Goal: Task Accomplishment & Management: Use online tool/utility

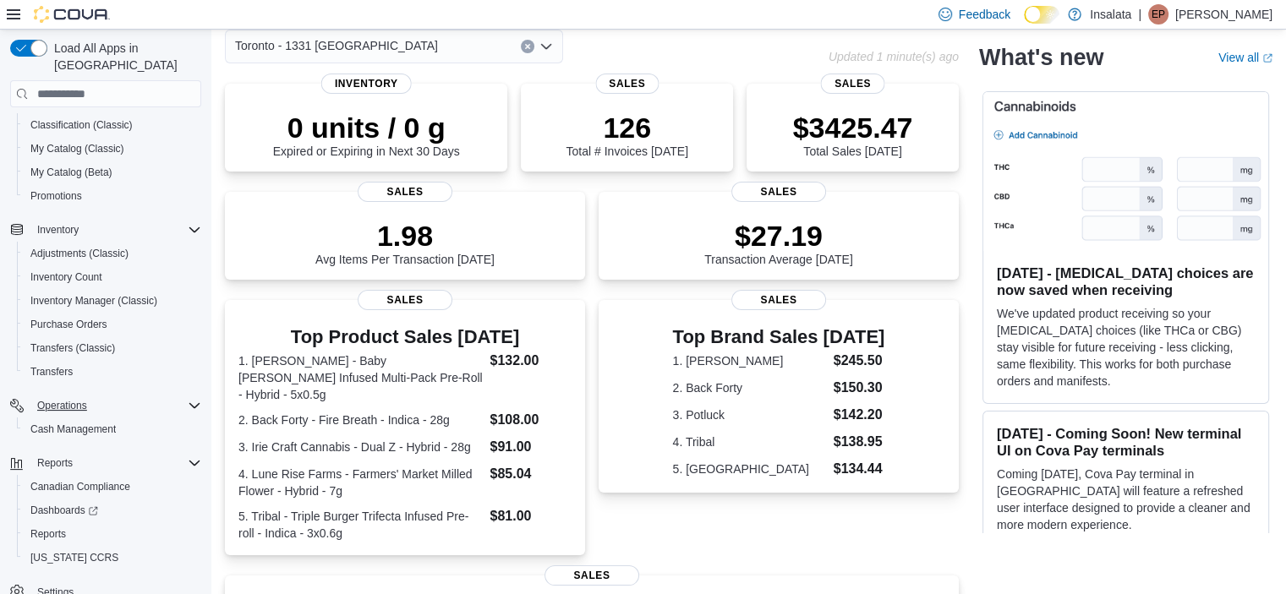
scroll to position [139, 0]
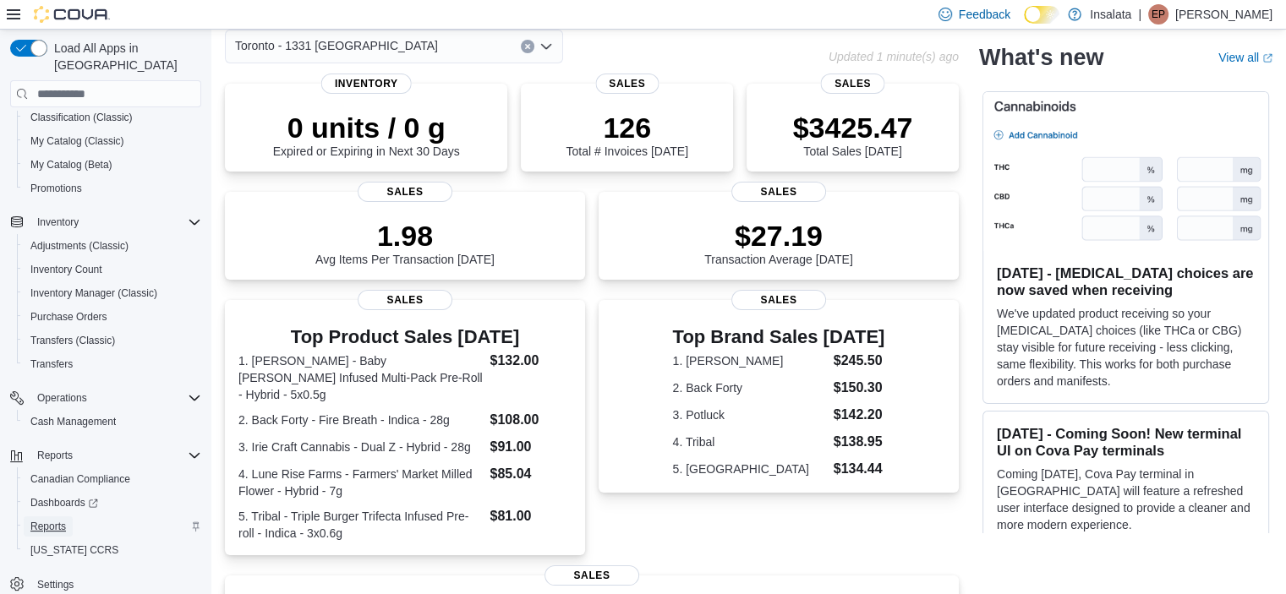
click at [56, 520] on span "Reports" at bounding box center [47, 527] width 35 height 14
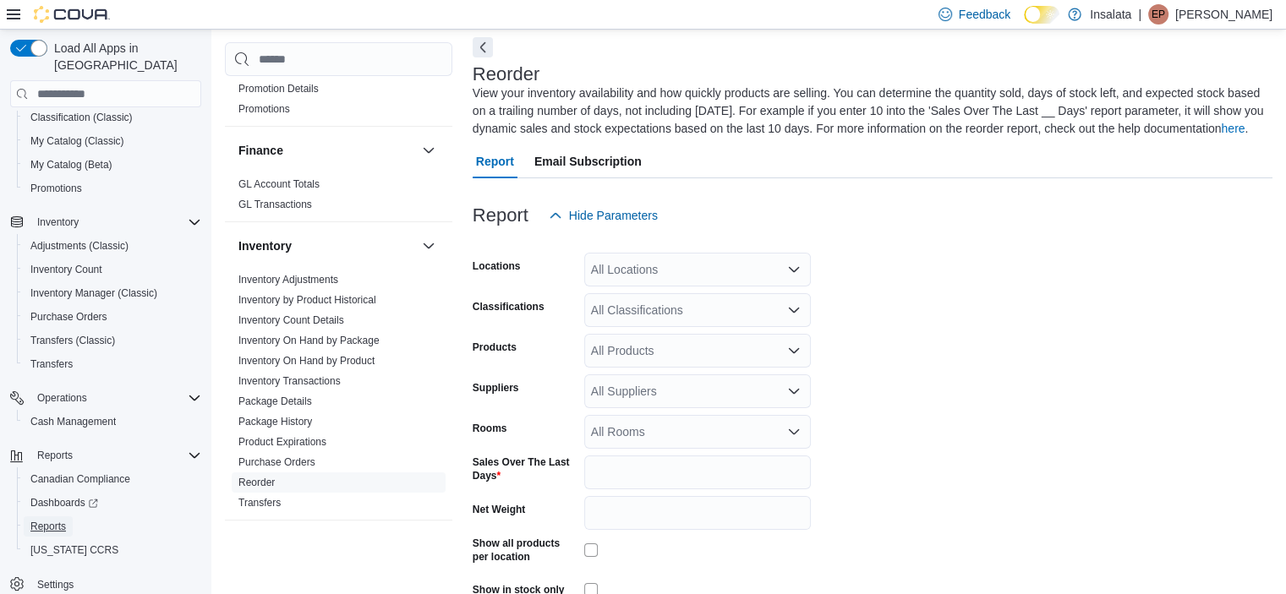
scroll to position [423, 0]
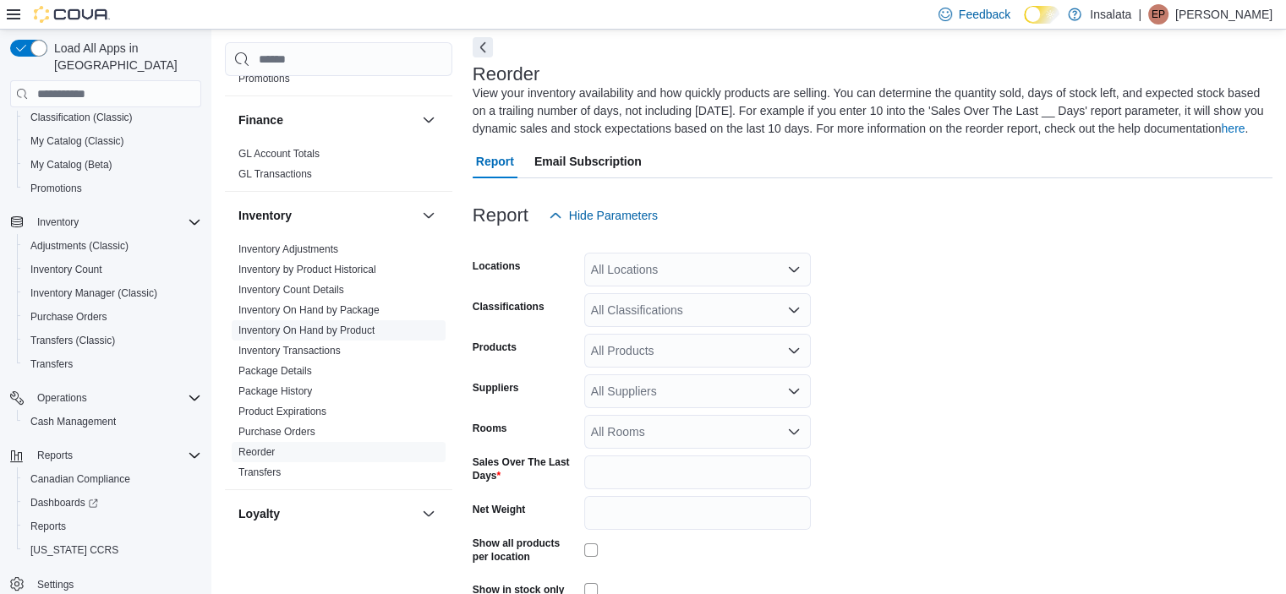
click at [334, 330] on link "Inventory On Hand by Product" at bounding box center [306, 331] width 136 height 12
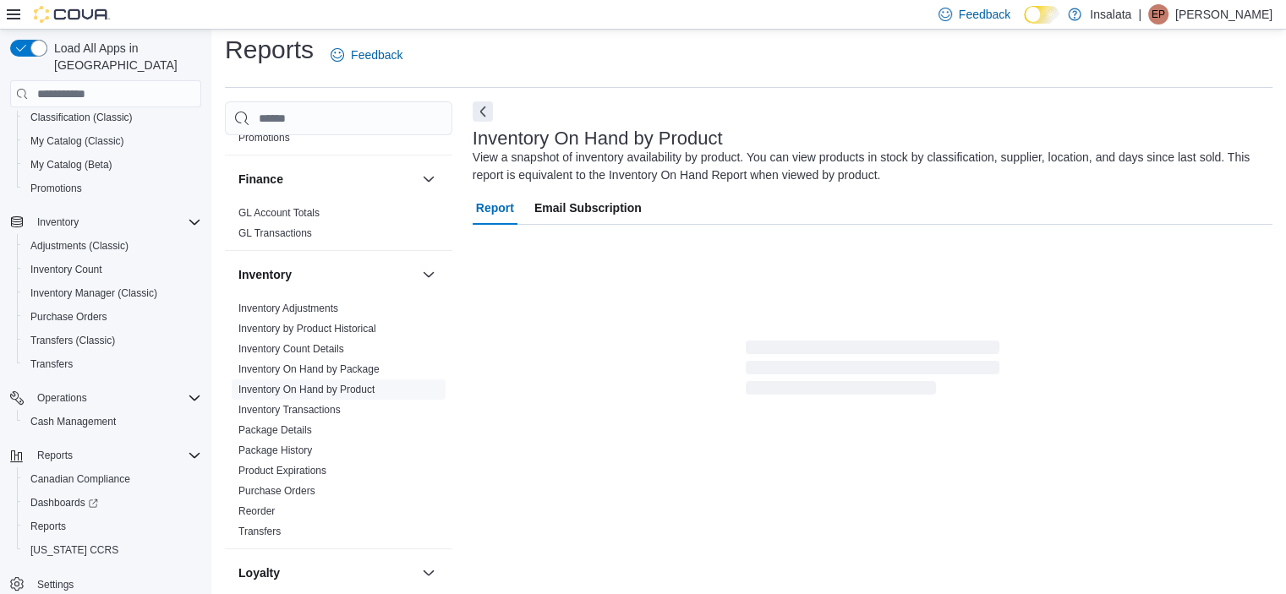
scroll to position [57, 0]
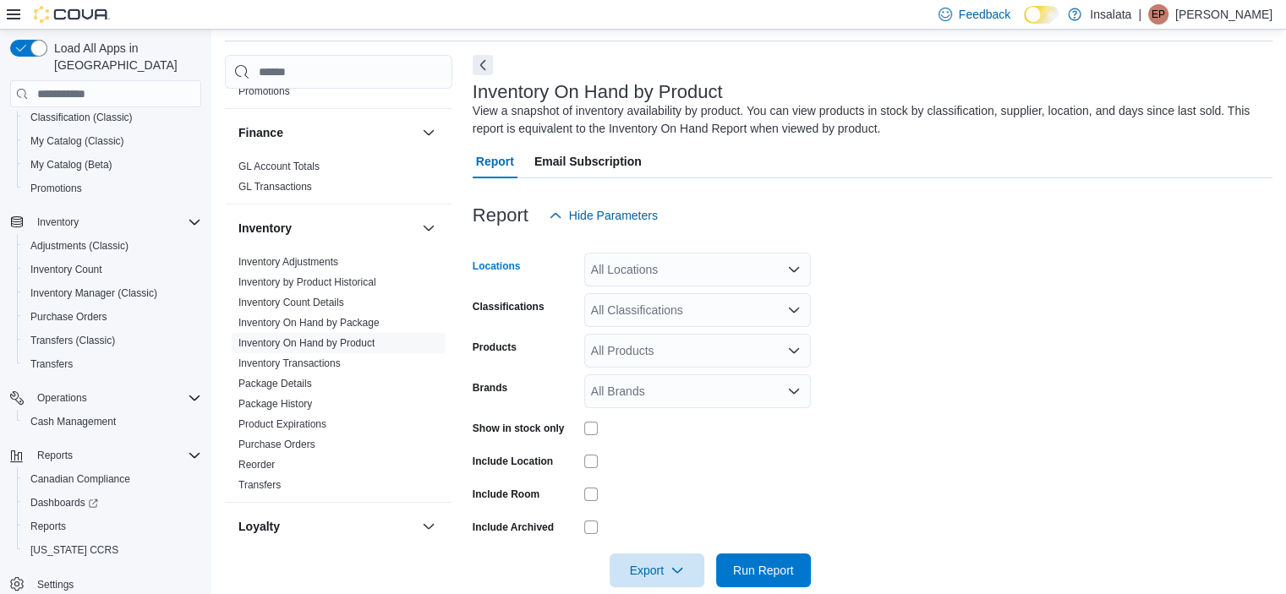
click at [690, 282] on div "All Locations" at bounding box center [697, 270] width 227 height 34
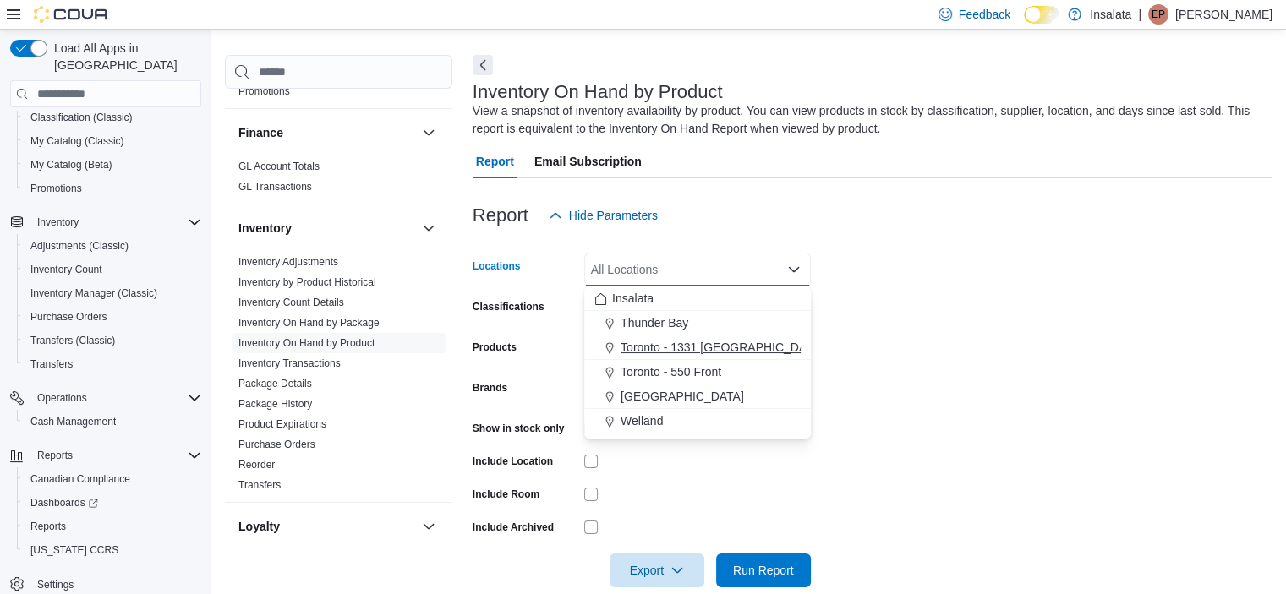
click at [685, 345] on span "Toronto - 1331 [GEOGRAPHIC_DATA]" at bounding box center [721, 347] width 203 height 17
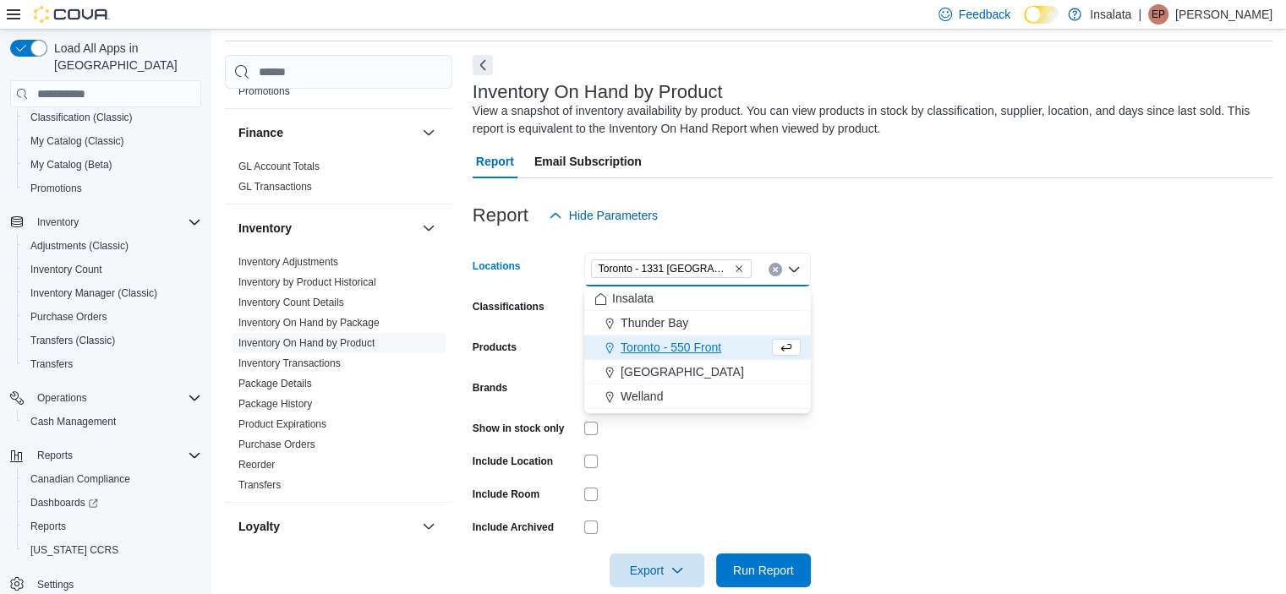
click at [969, 309] on form "Locations Toronto - 1331 St Clair Combo box. Selected. Toronto - 1331 St Clair.…" at bounding box center [872, 409] width 800 height 355
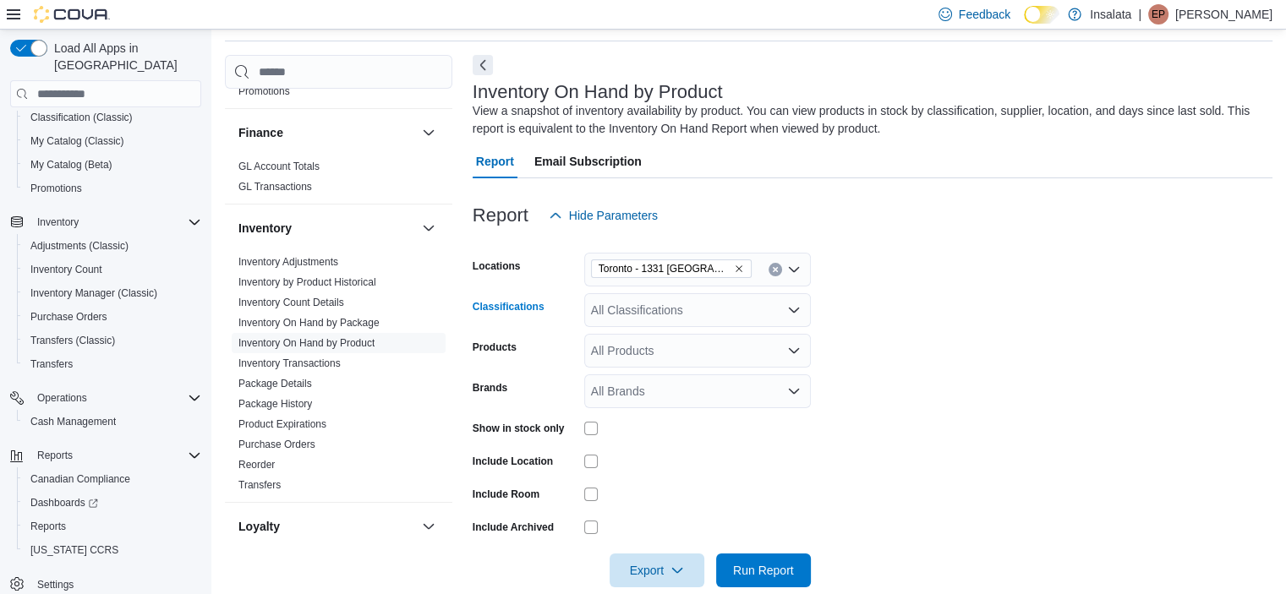
click at [645, 295] on div "All Classifications" at bounding box center [697, 310] width 227 height 34
click at [846, 321] on form "Locations Toronto - 1331 St Clair Classifications All Classifications Products …" at bounding box center [872, 409] width 800 height 355
click at [757, 586] on span "Run Report" at bounding box center [763, 570] width 74 height 34
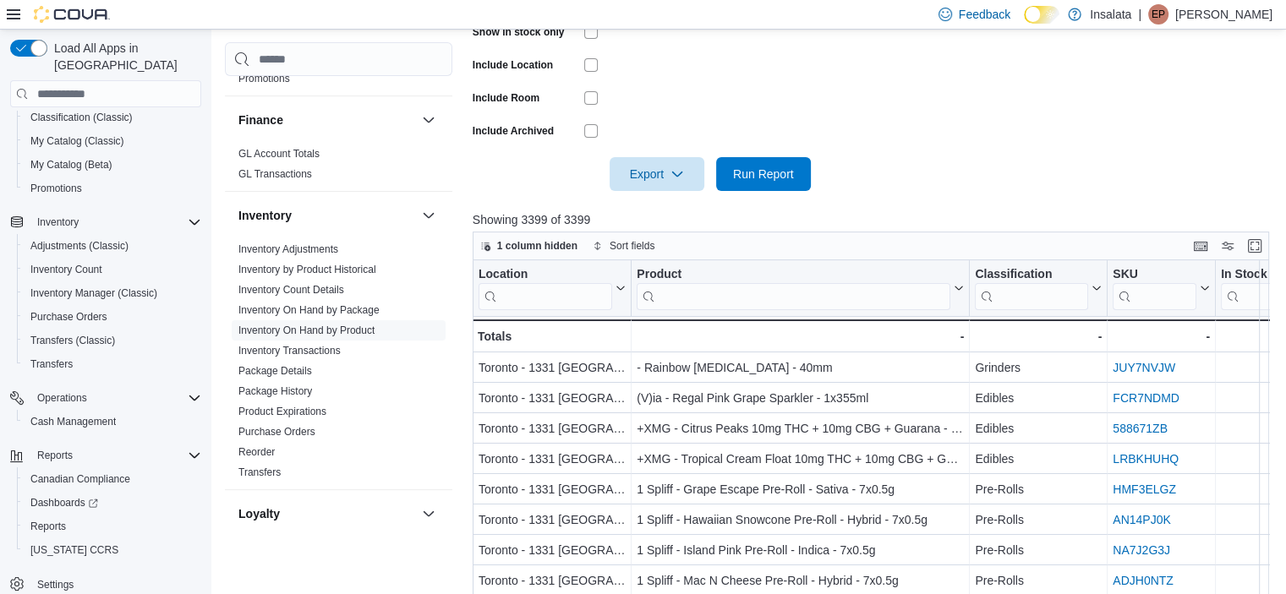
scroll to position [483, 0]
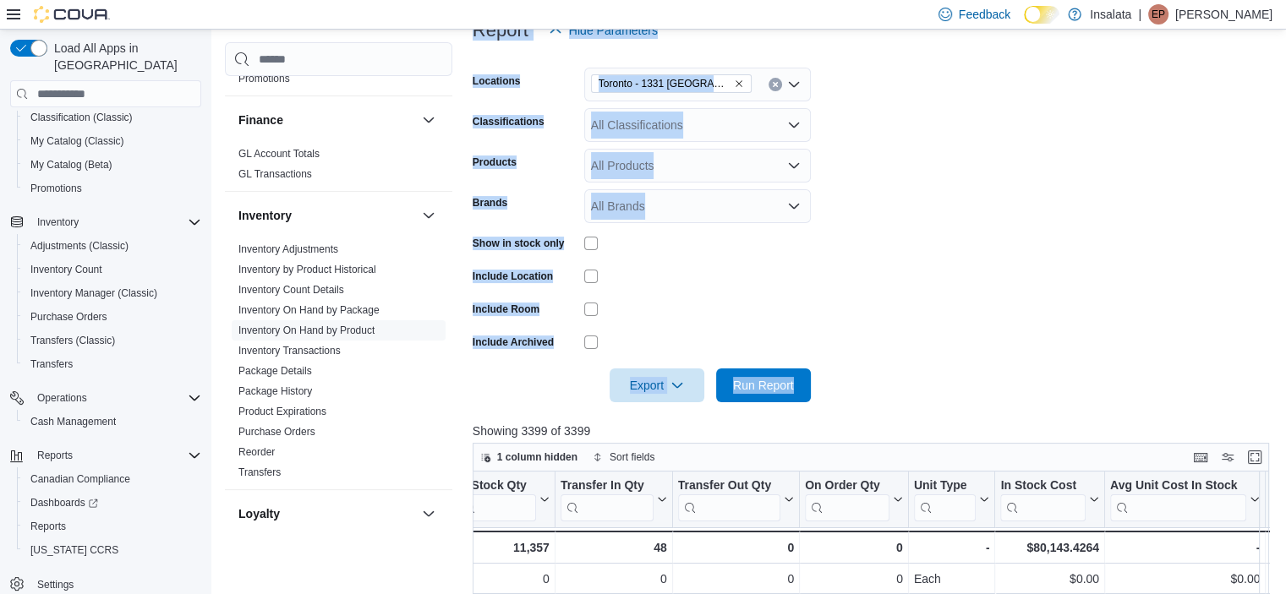
scroll to position [139, 0]
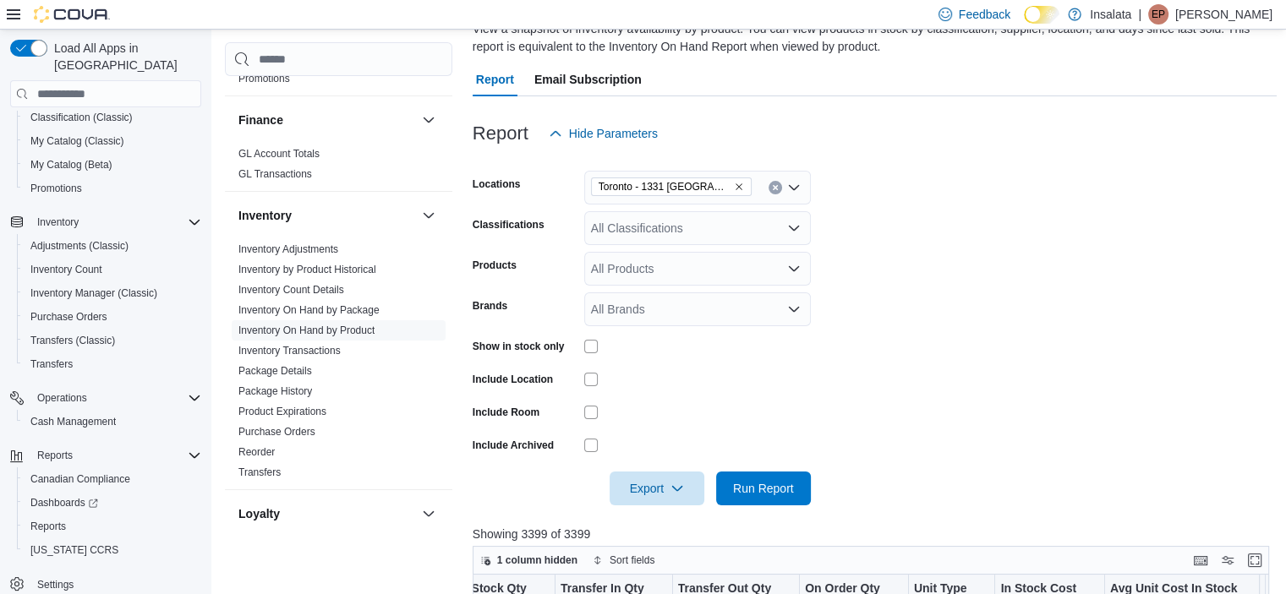
click at [529, 276] on div "Products" at bounding box center [524, 269] width 105 height 34
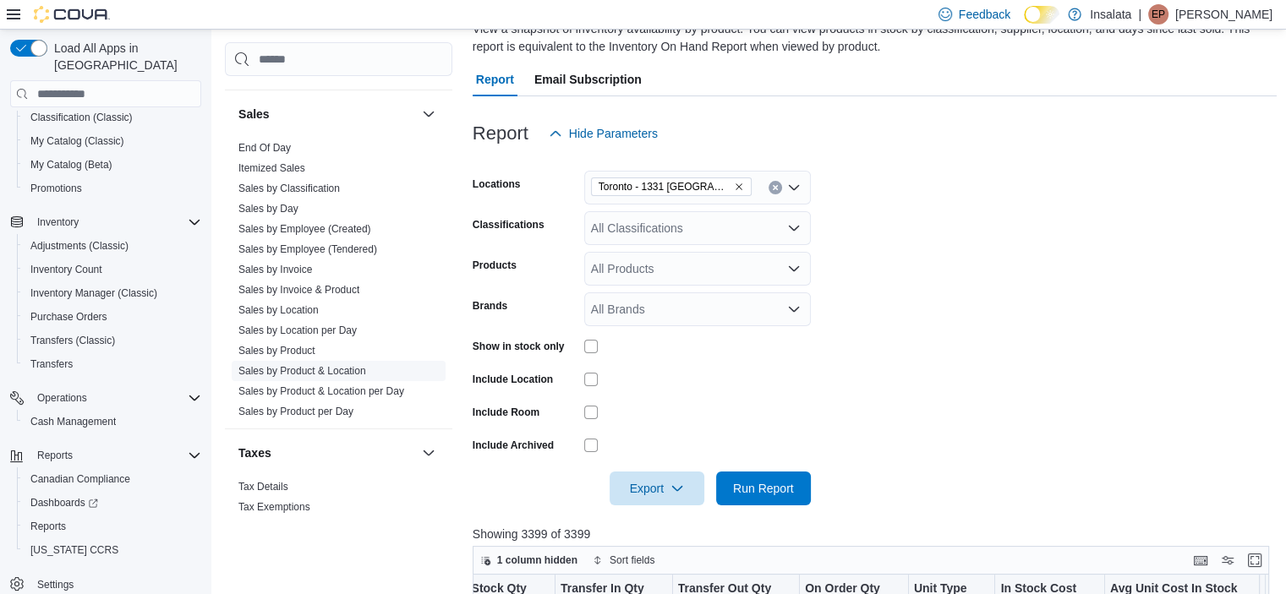
scroll to position [1134, 0]
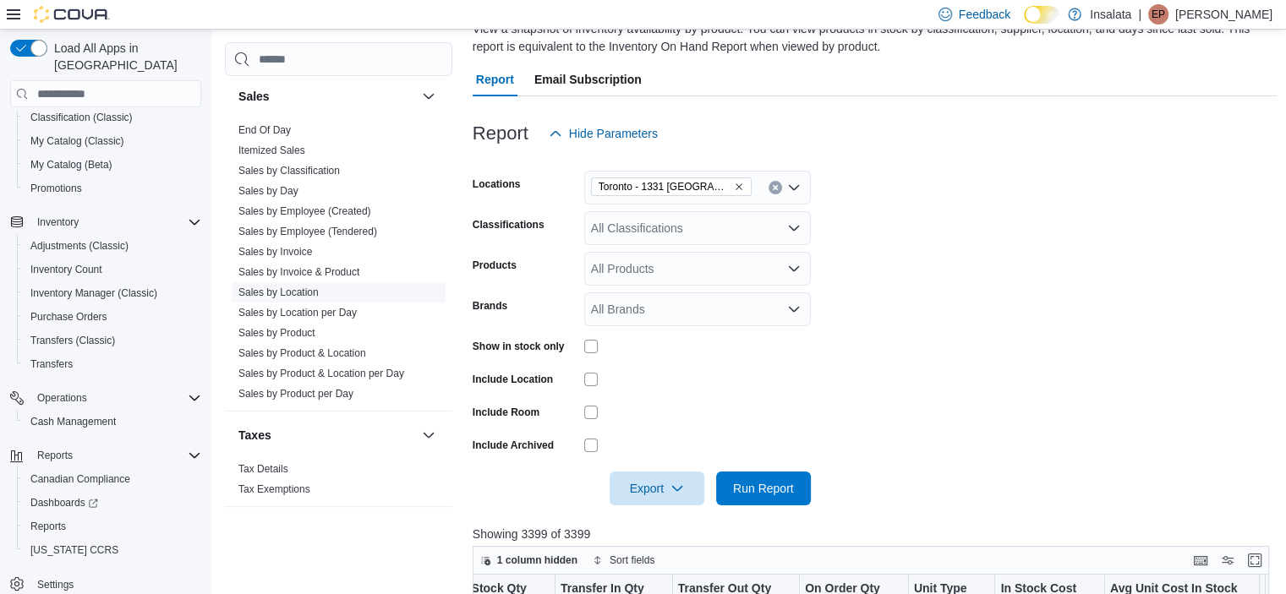
click at [291, 292] on link "Sales by Location" at bounding box center [278, 293] width 80 height 12
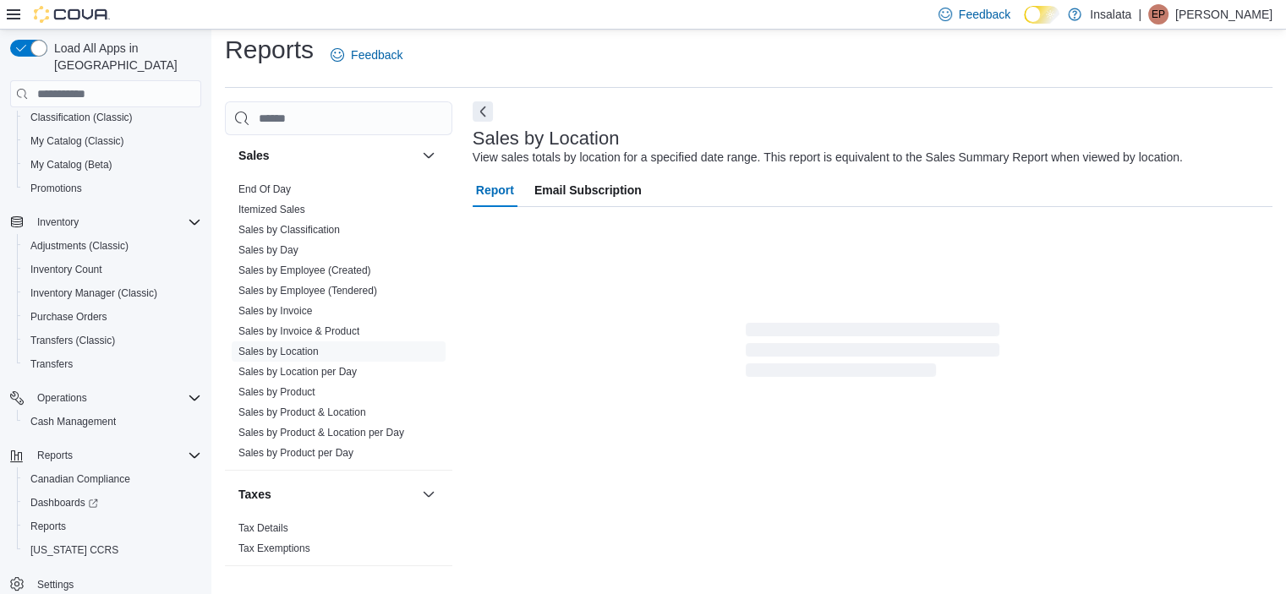
scroll to position [39, 0]
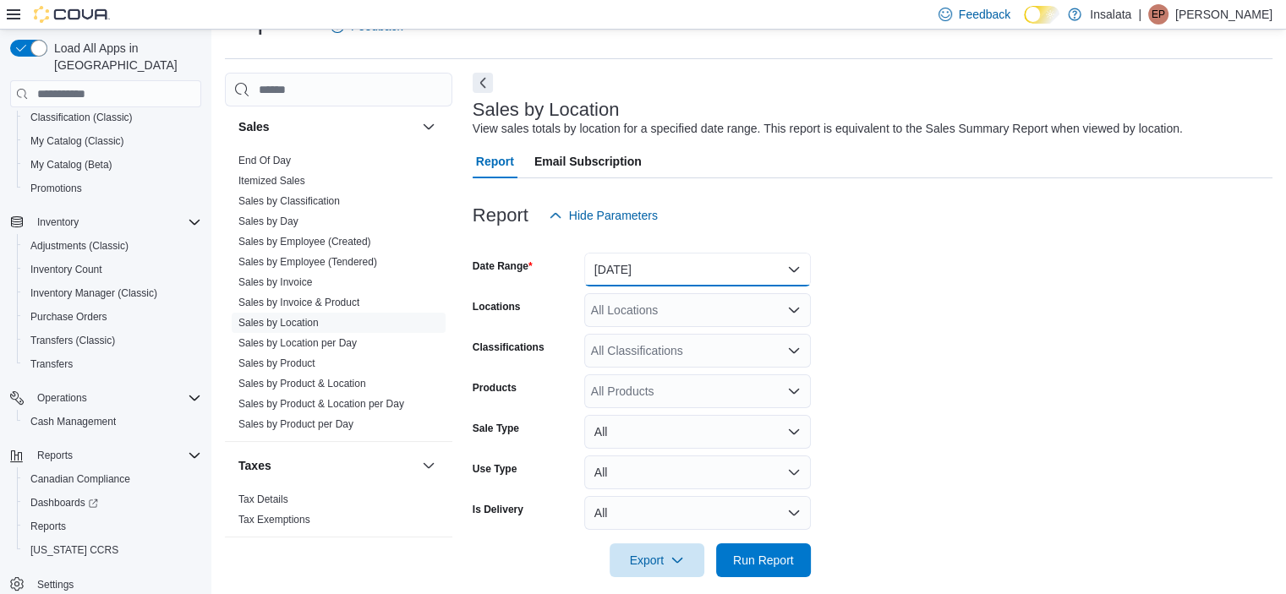
click at [706, 266] on button "Yesterday" at bounding box center [697, 270] width 227 height 34
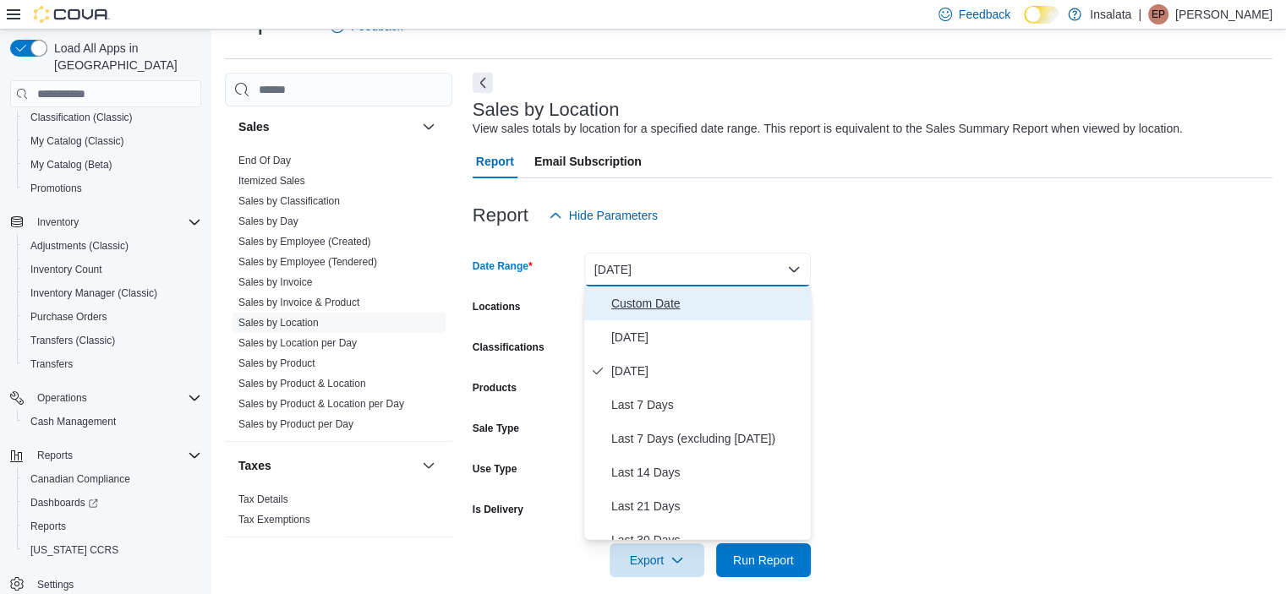
click at [659, 297] on span "Custom Date" at bounding box center [707, 303] width 193 height 20
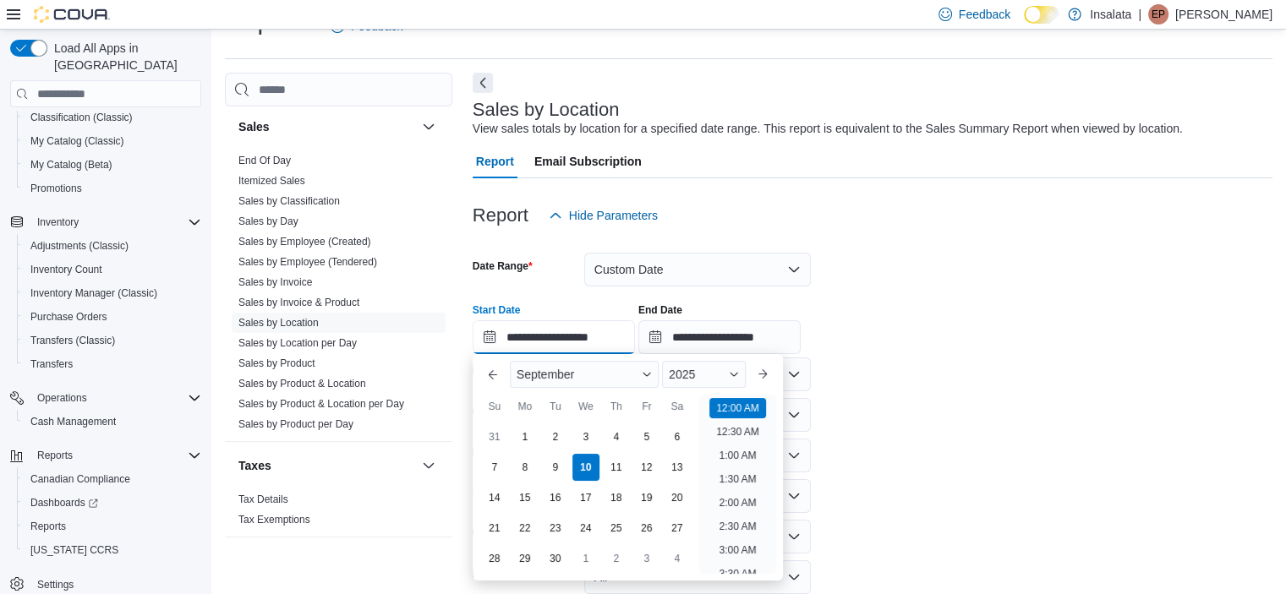
click at [551, 323] on input "**********" at bounding box center [553, 337] width 162 height 34
click at [627, 438] on div "4" at bounding box center [616, 438] width 30 height 30
type input "**********"
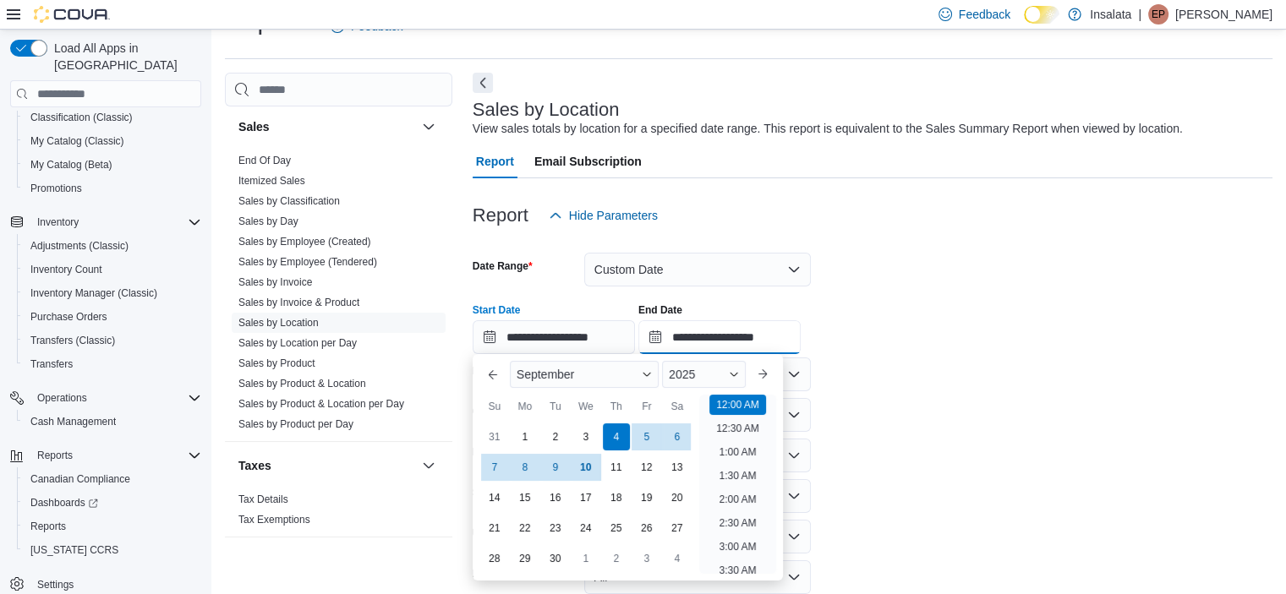
click at [733, 341] on input "**********" at bounding box center [719, 337] width 162 height 34
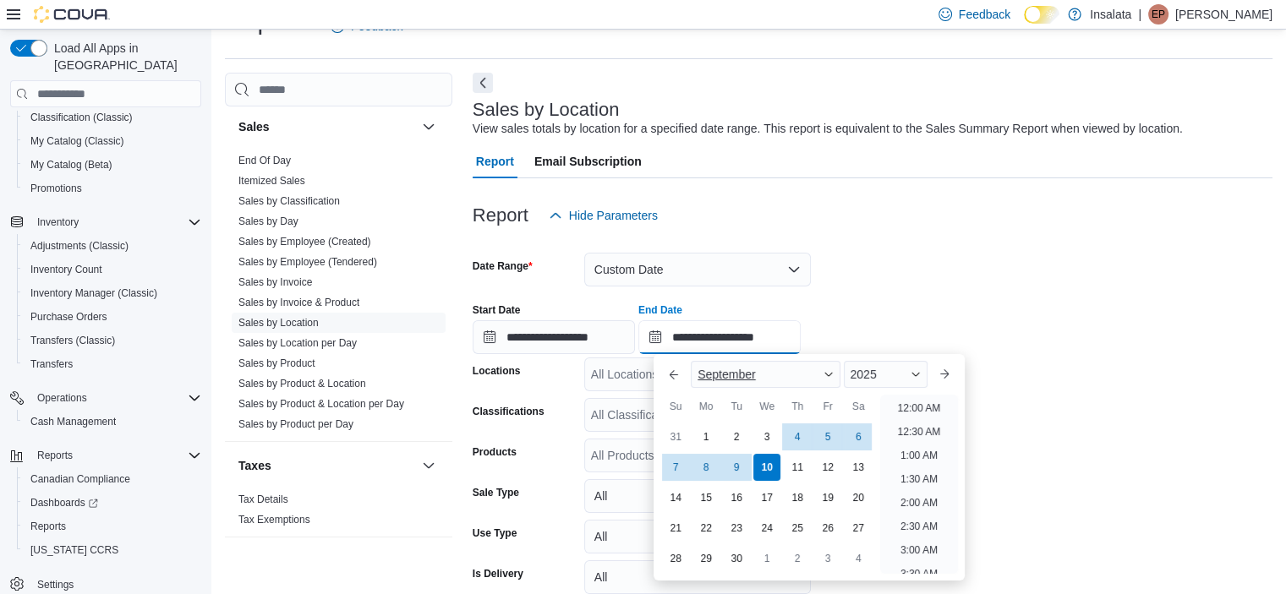
scroll to position [960, 0]
click at [707, 476] on div "8" at bounding box center [706, 468] width 30 height 30
type input "**********"
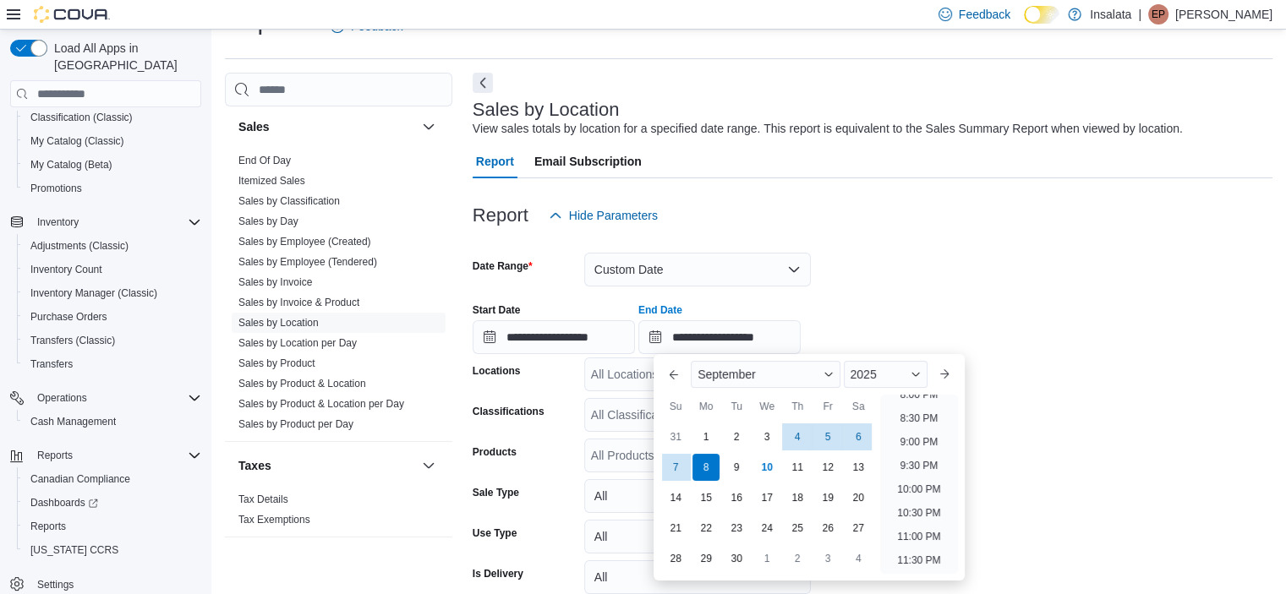
click at [898, 275] on form "**********" at bounding box center [872, 436] width 800 height 409
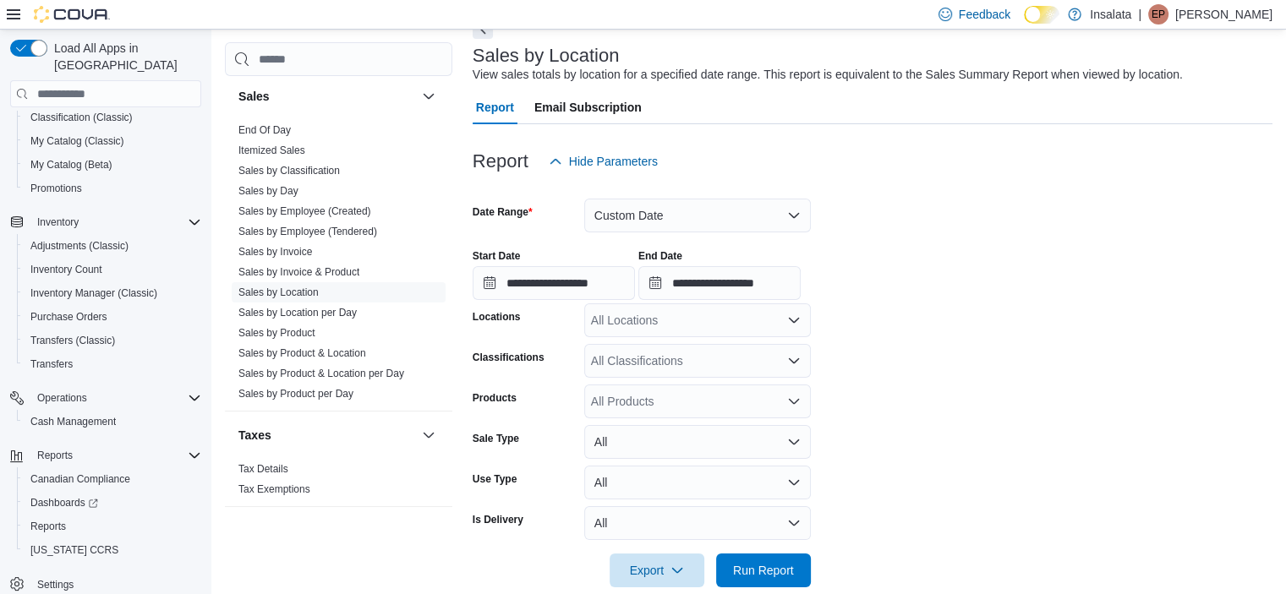
scroll to position [119, 0]
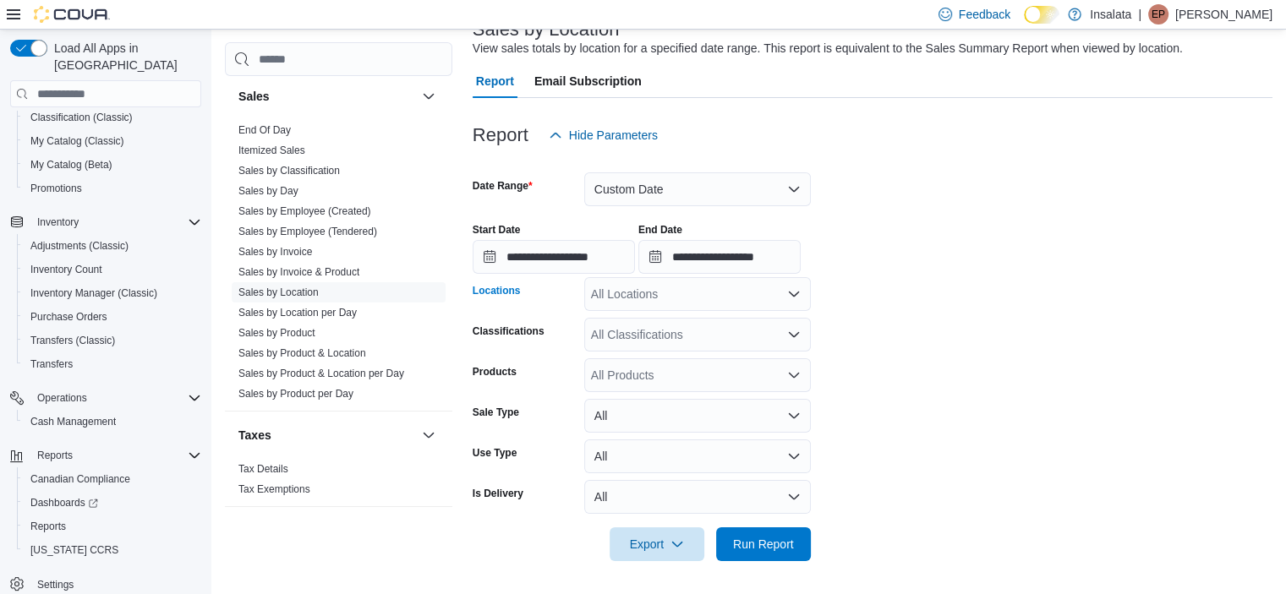
click at [670, 303] on div "All Locations" at bounding box center [697, 294] width 227 height 34
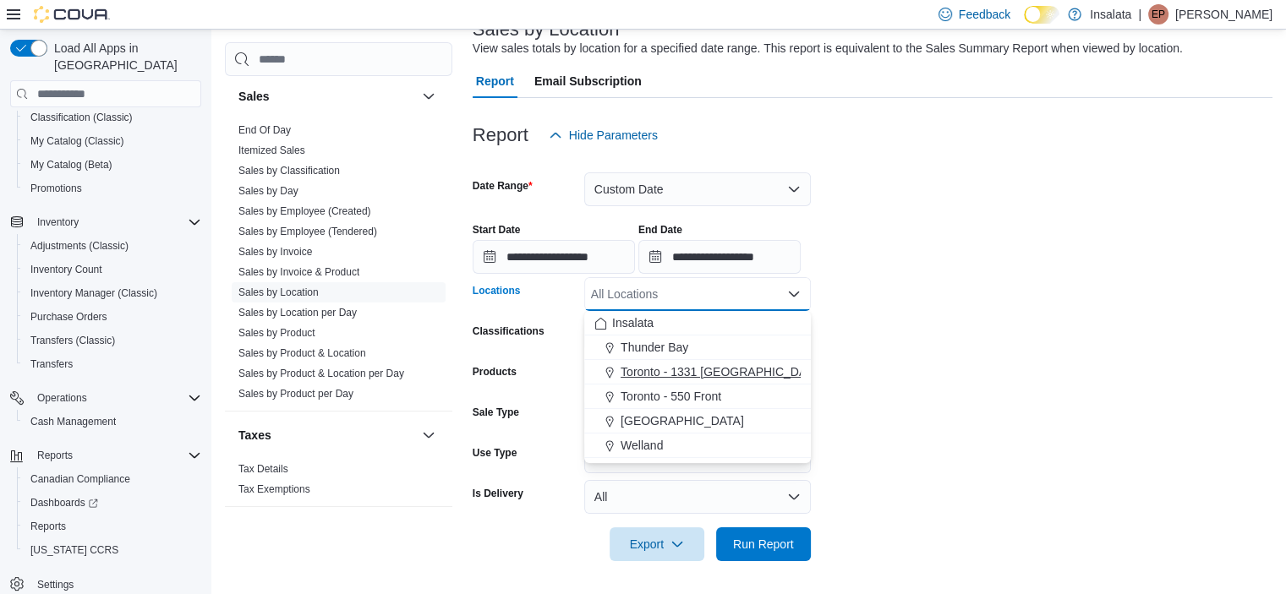
click at [673, 367] on span "Toronto - 1331 [GEOGRAPHIC_DATA]" at bounding box center [721, 371] width 203 height 17
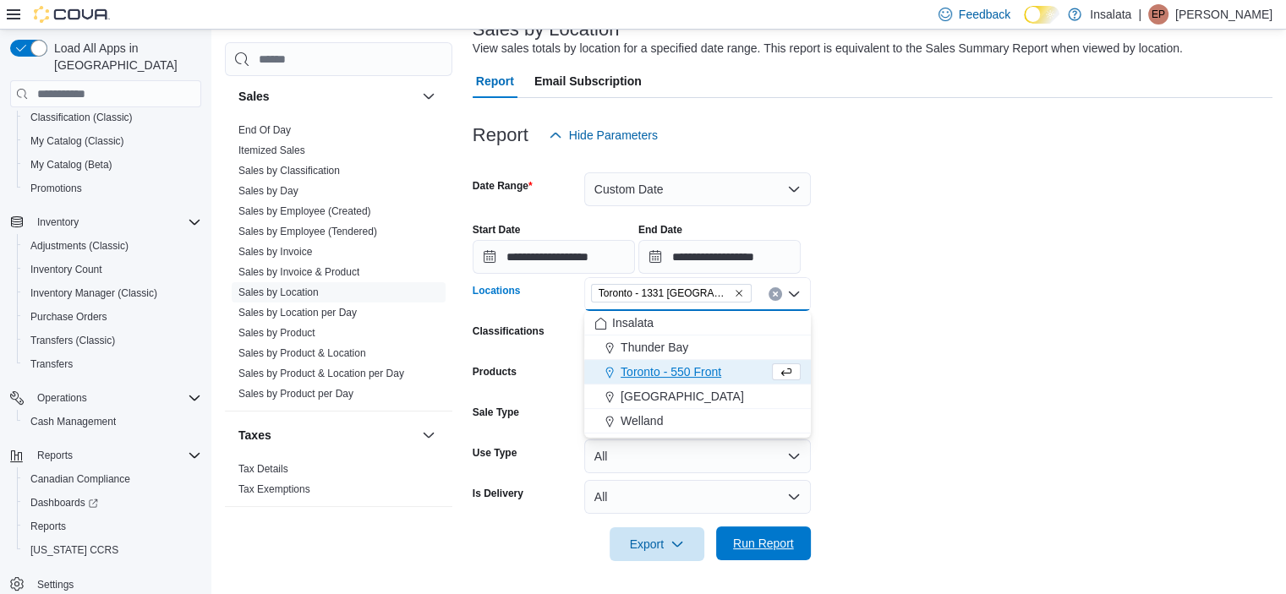
click at [749, 538] on span "Run Report" at bounding box center [763, 543] width 61 height 17
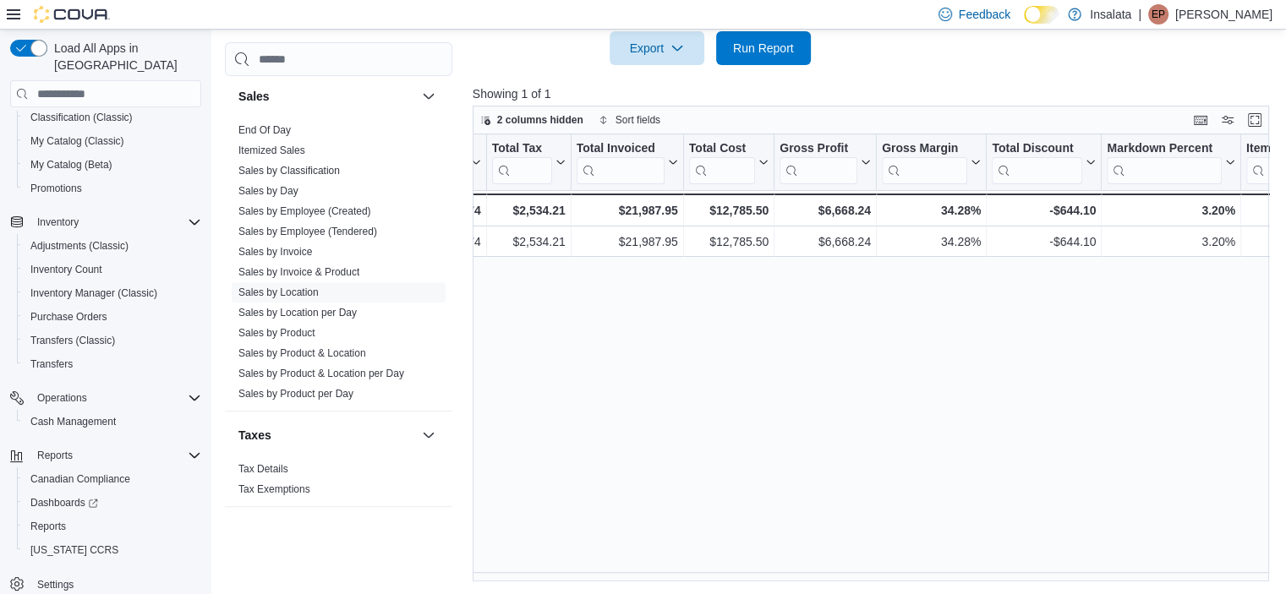
scroll to position [0, 718]
click at [546, 53] on div "Export Run Report" at bounding box center [641, 48] width 338 height 34
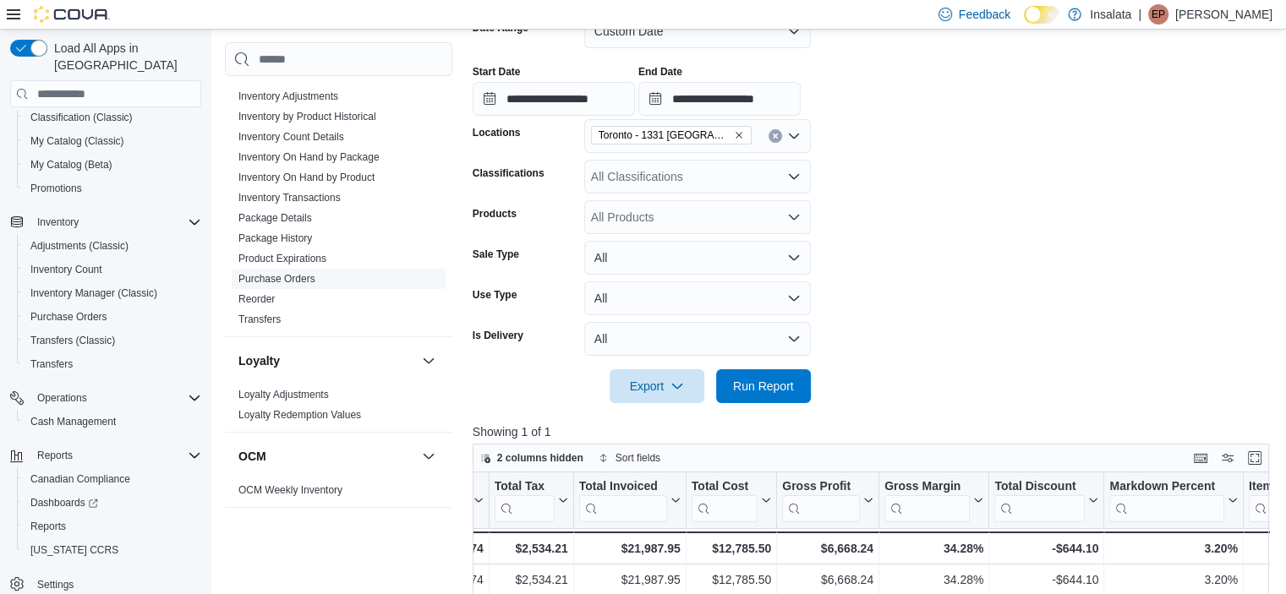
scroll to position [543, 0]
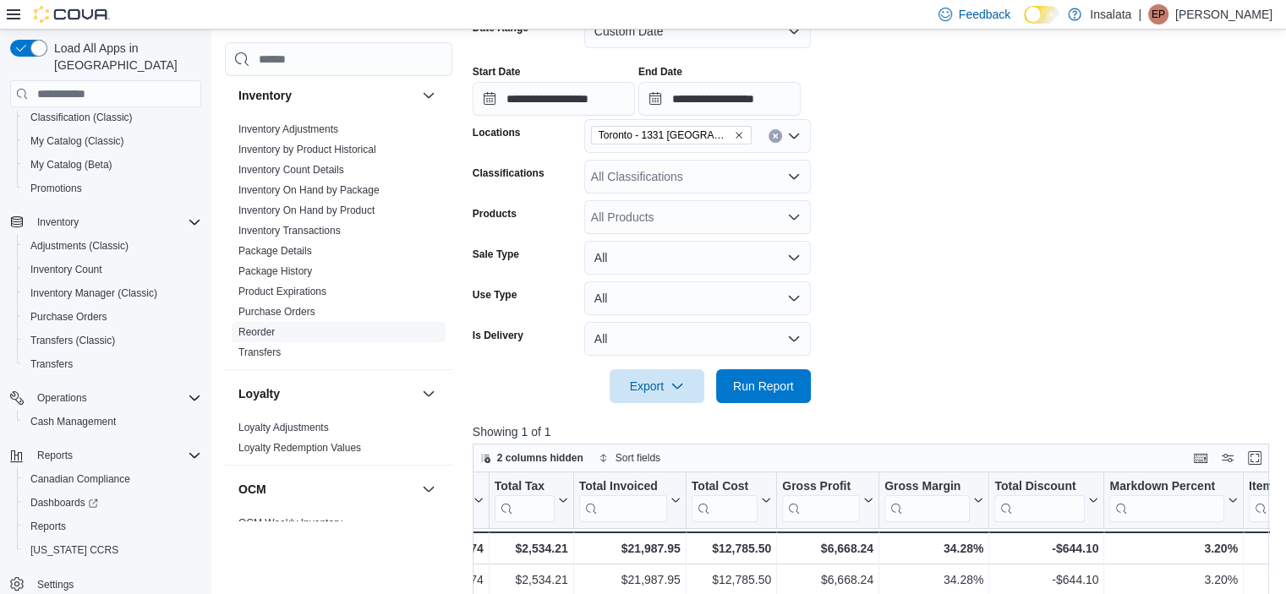
click at [257, 327] on link "Reorder" at bounding box center [256, 332] width 36 height 12
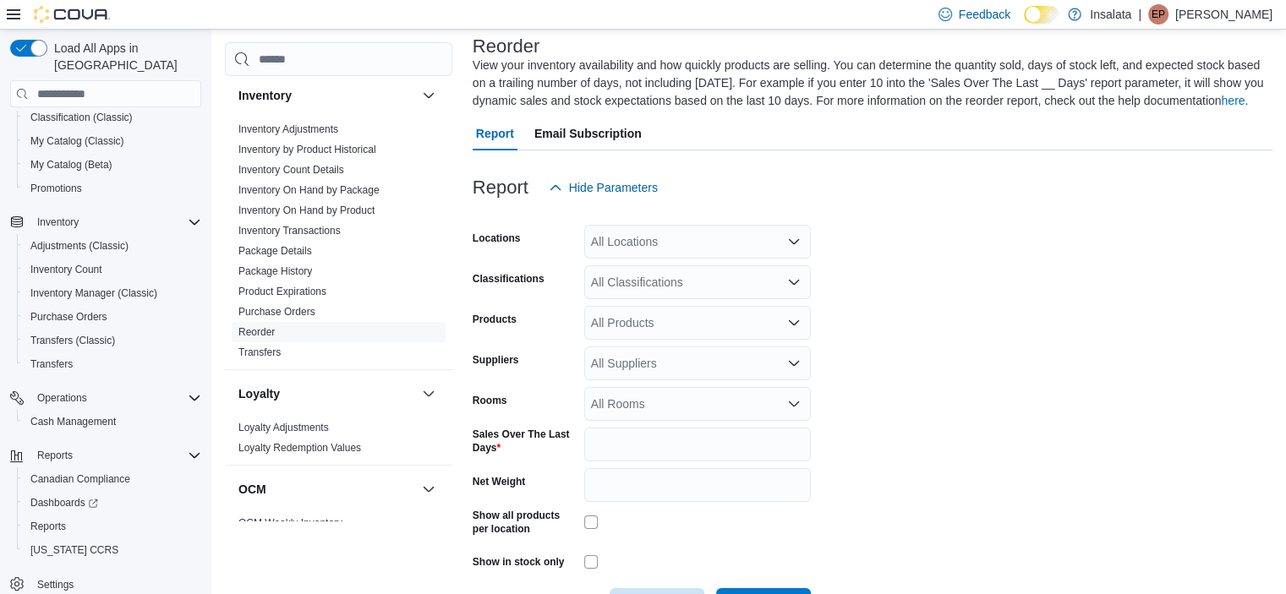
scroll to position [74, 0]
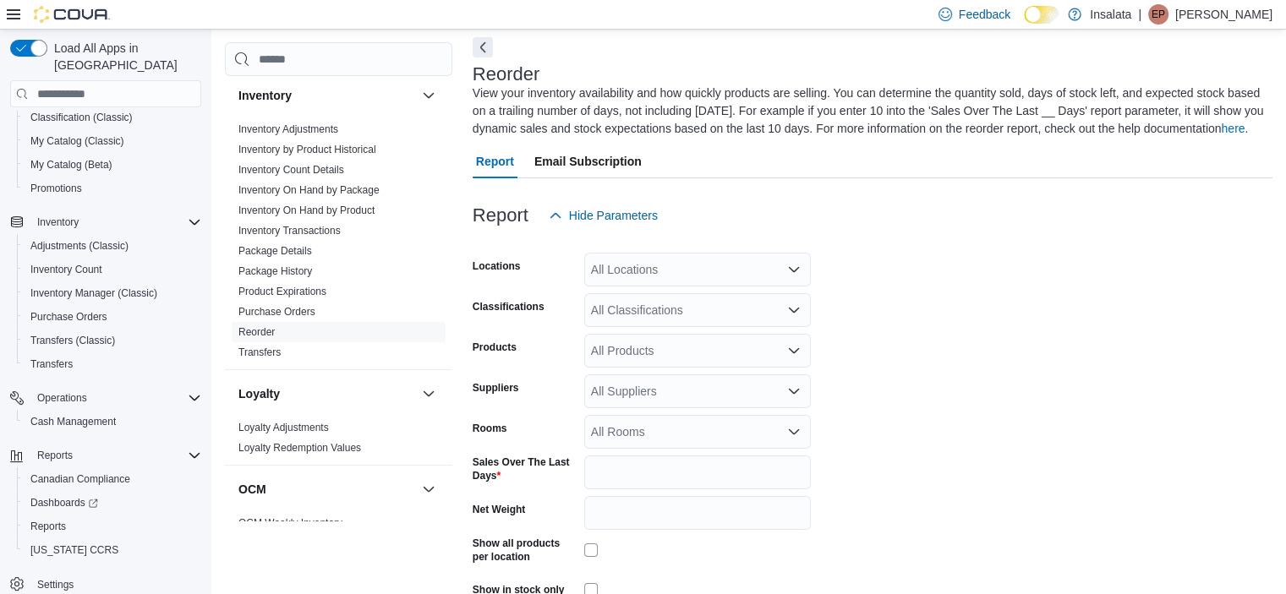
click at [643, 270] on div "All Locations" at bounding box center [697, 270] width 227 height 34
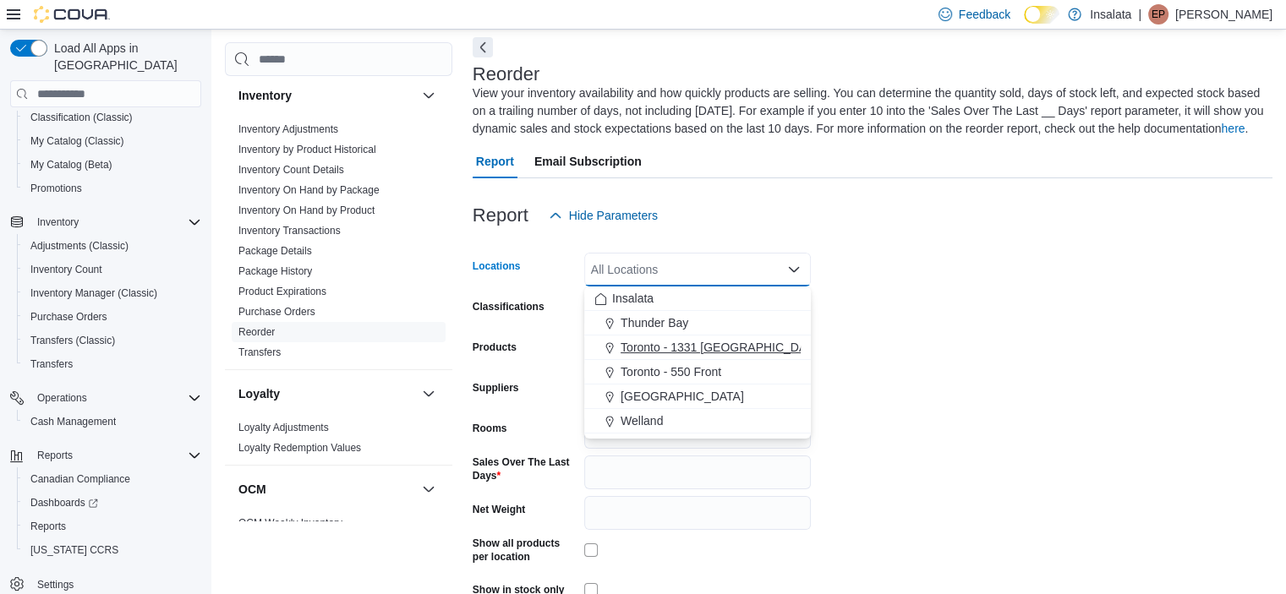
click at [659, 343] on span "Toronto - 1331 [GEOGRAPHIC_DATA]" at bounding box center [721, 347] width 203 height 17
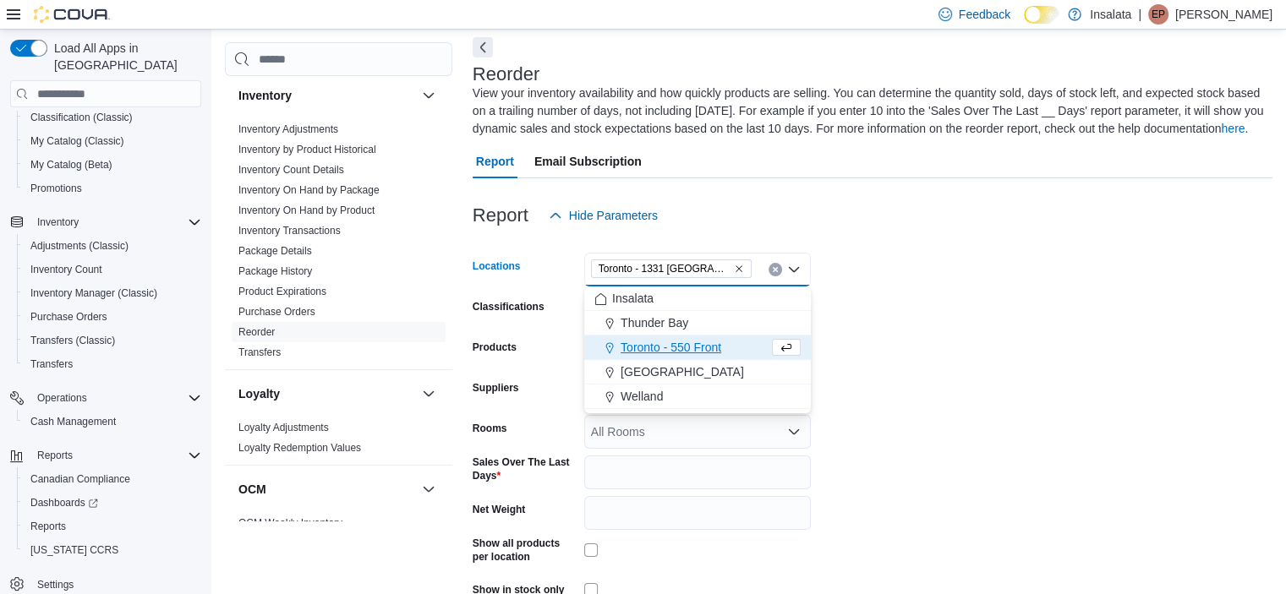
click at [901, 327] on form "Locations Toronto - 1331 St Clair Combo box. Selected. Toronto - 1331 St Clair.…" at bounding box center [872, 441] width 800 height 418
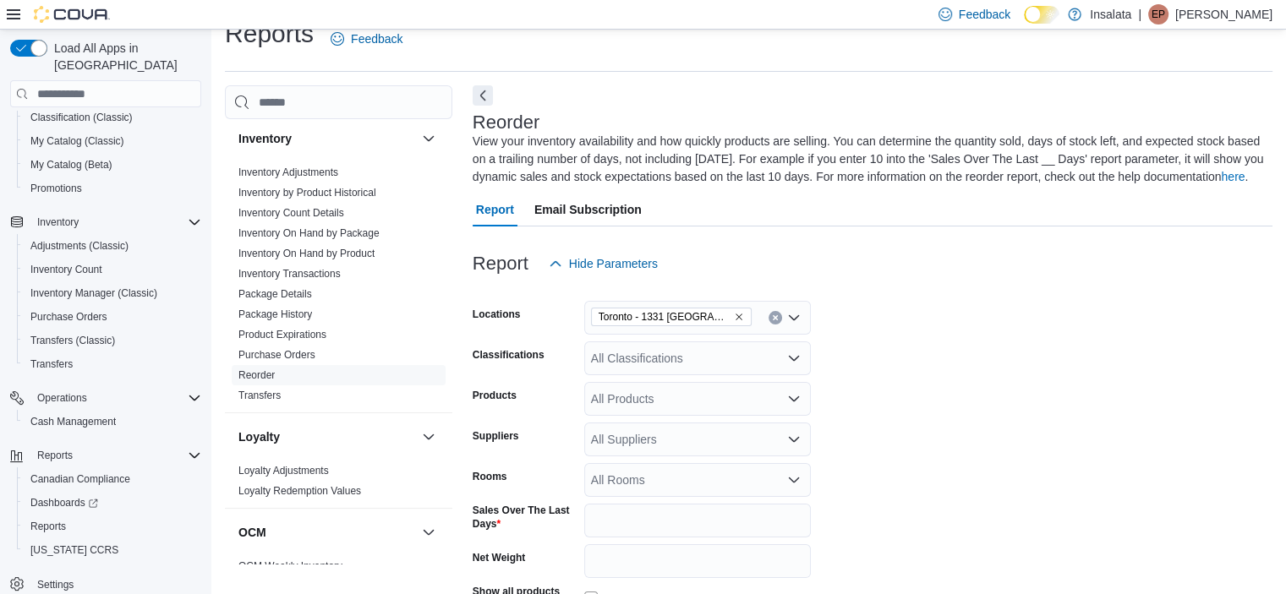
scroll to position [0, 0]
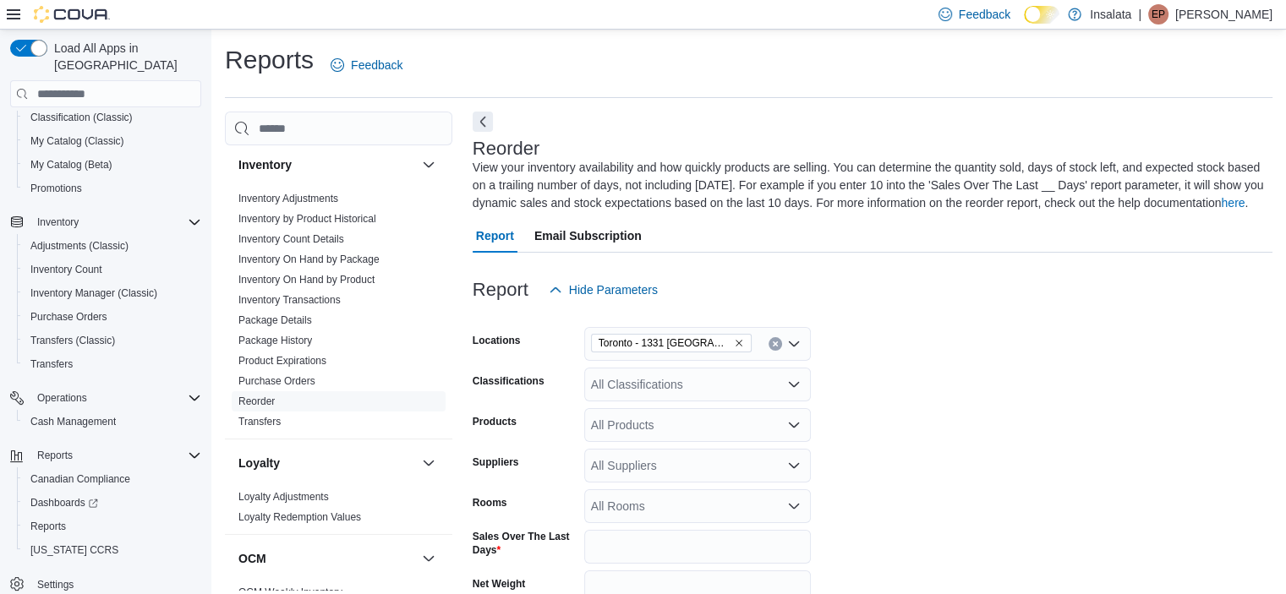
click at [663, 390] on div "All Classifications" at bounding box center [697, 385] width 227 height 34
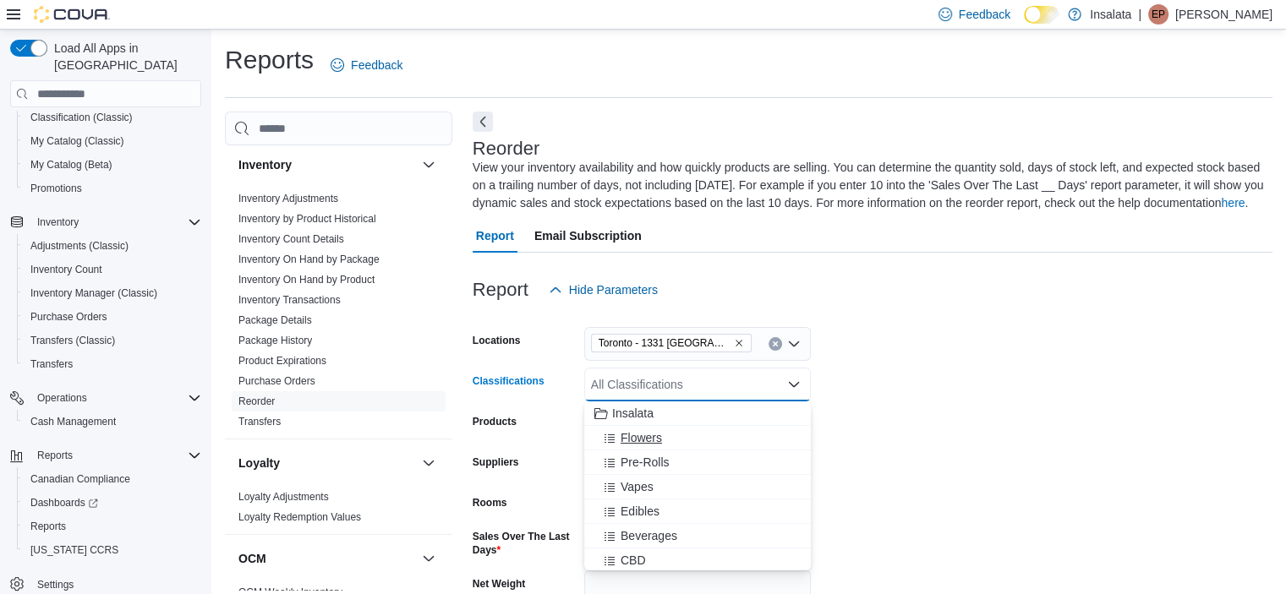
click at [700, 442] on div "Flowers" at bounding box center [697, 437] width 206 height 17
click at [697, 442] on div "Pre-Rolls" at bounding box center [681, 437] width 174 height 17
click at [696, 440] on div "Vapes" at bounding box center [681, 437] width 174 height 17
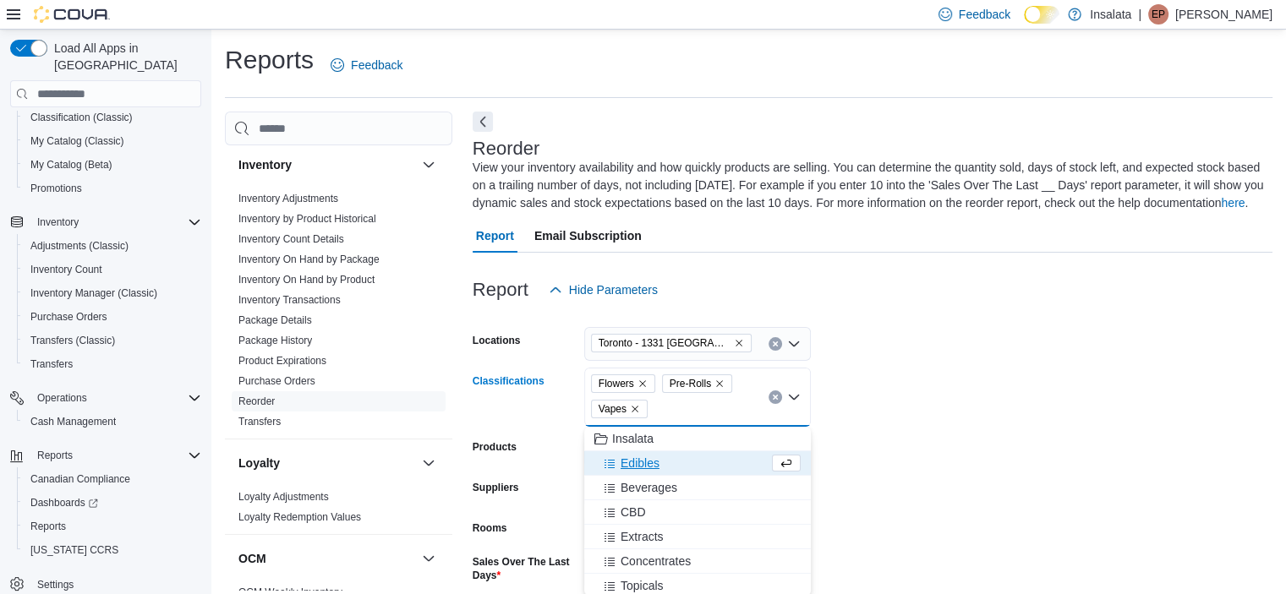
click at [683, 458] on div "Edibles" at bounding box center [681, 463] width 174 height 17
click at [696, 466] on div "Beverages" at bounding box center [681, 463] width 174 height 17
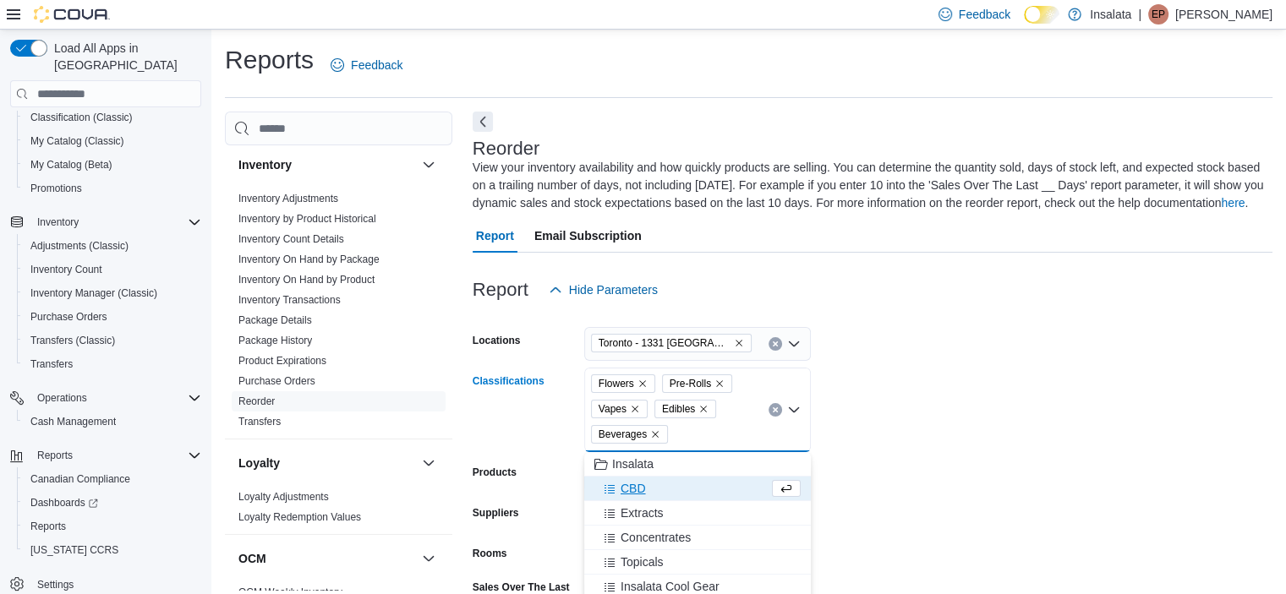
click at [684, 486] on div "CBD" at bounding box center [681, 488] width 174 height 17
click at [685, 489] on div "Extracts" at bounding box center [681, 488] width 174 height 17
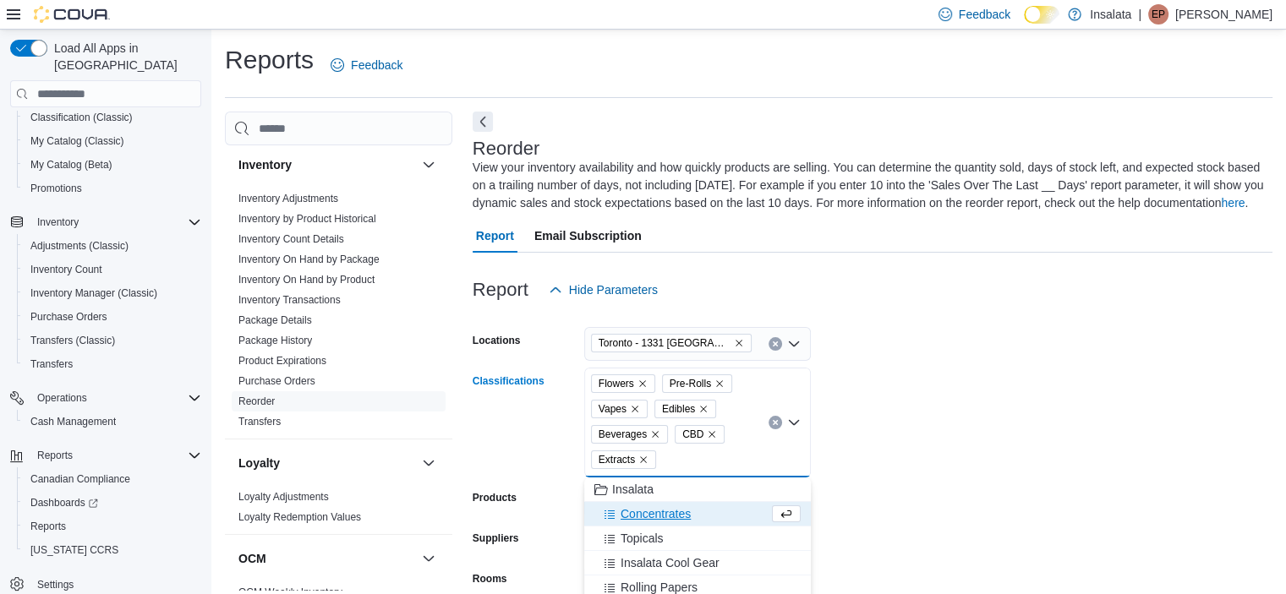
click at [679, 510] on span "Concentrates" at bounding box center [655, 513] width 70 height 17
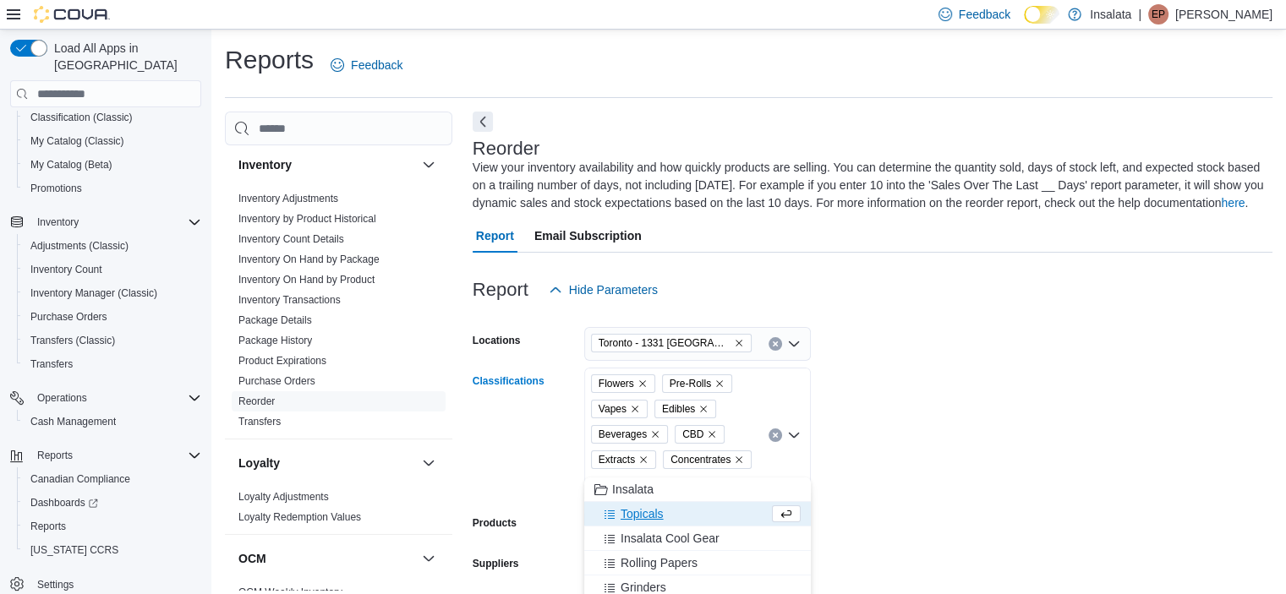
click at [676, 514] on div "Topicals" at bounding box center [681, 513] width 174 height 17
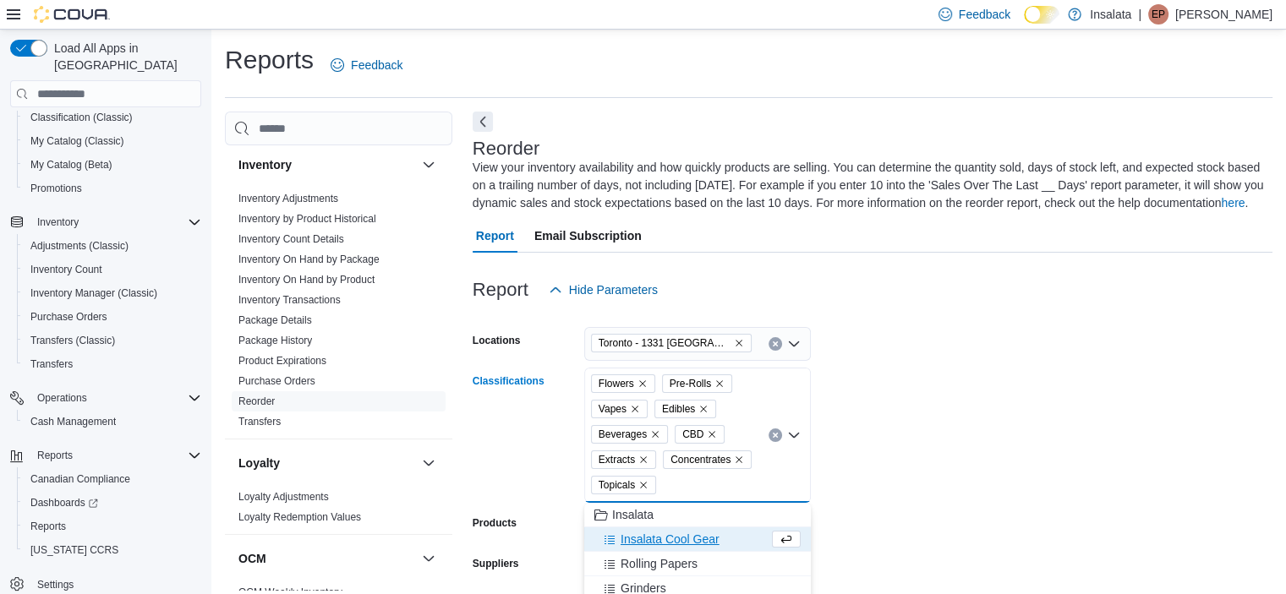
click at [965, 462] on form "Locations Toronto - 1331 St Clair Classifications Flowers Pre-Rolls Vapes Edibl…" at bounding box center [872, 566] width 800 height 519
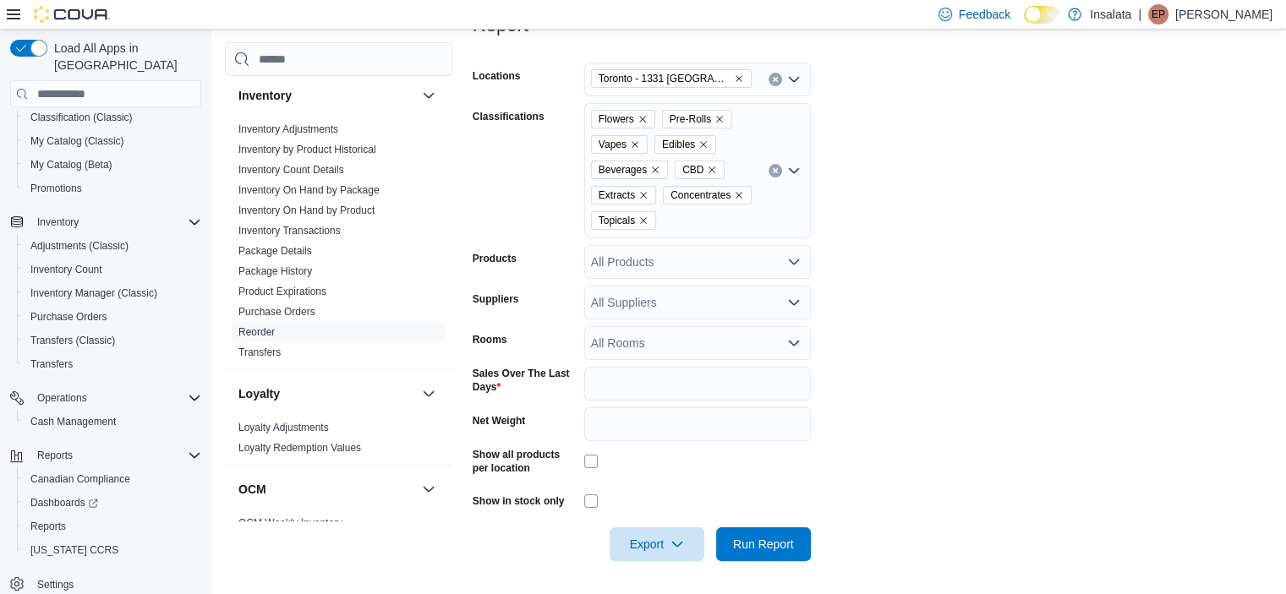
scroll to position [265, 0]
click at [689, 539] on span "Export" at bounding box center [657, 544] width 74 height 34
click at [669, 442] on span "Export to Excel" at bounding box center [659, 441] width 76 height 14
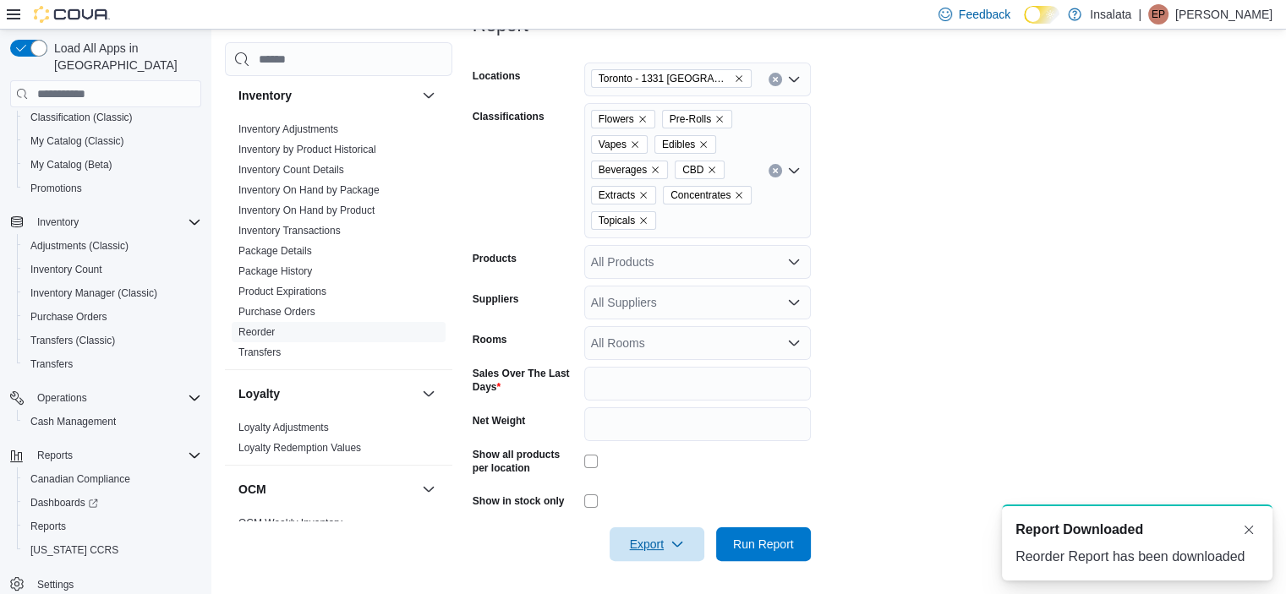
scroll to position [0, 0]
